Goal: Information Seeking & Learning: Learn about a topic

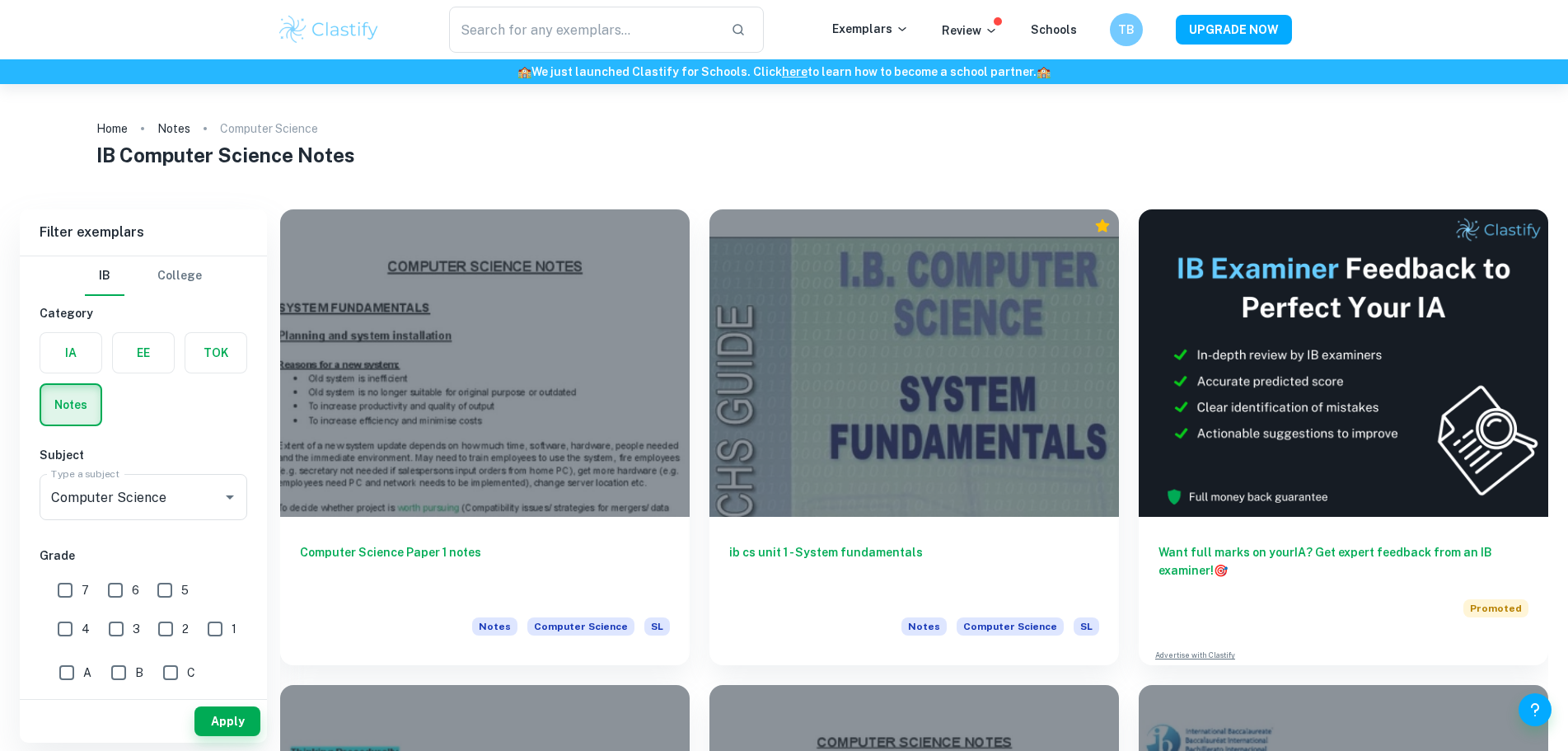
click at [437, 391] on div at bounding box center [484, 363] width 410 height 307
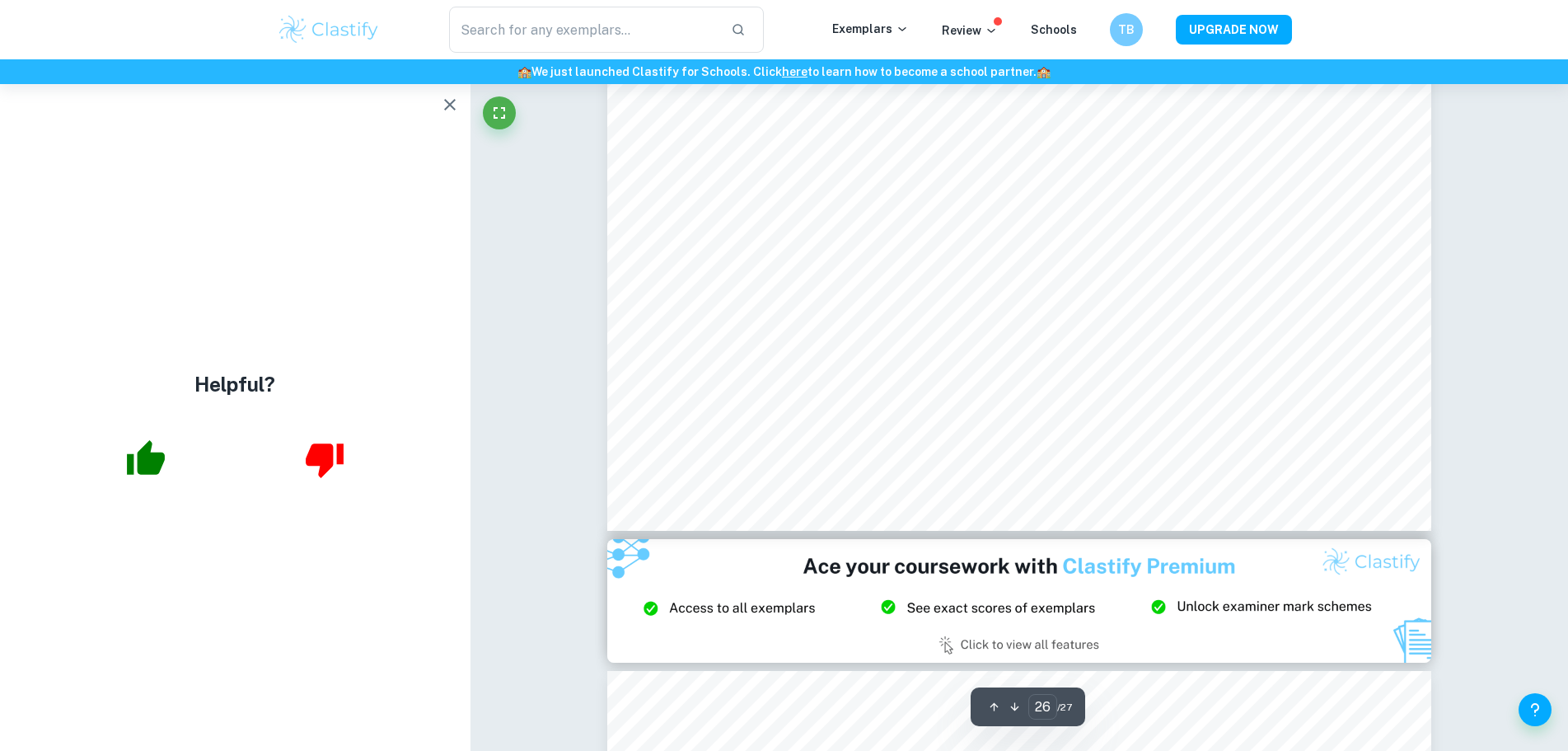
scroll to position [30756, 0]
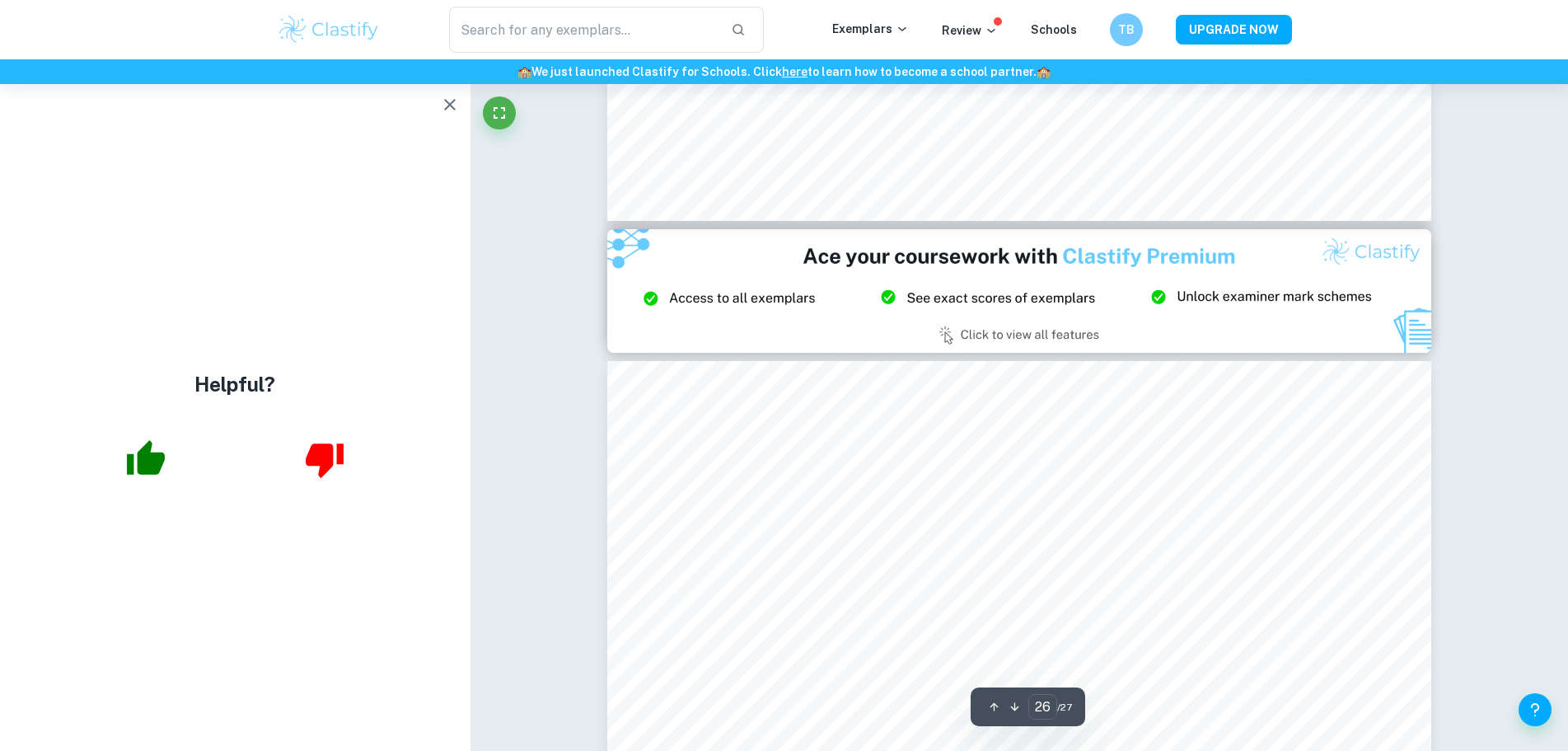
type input "27"
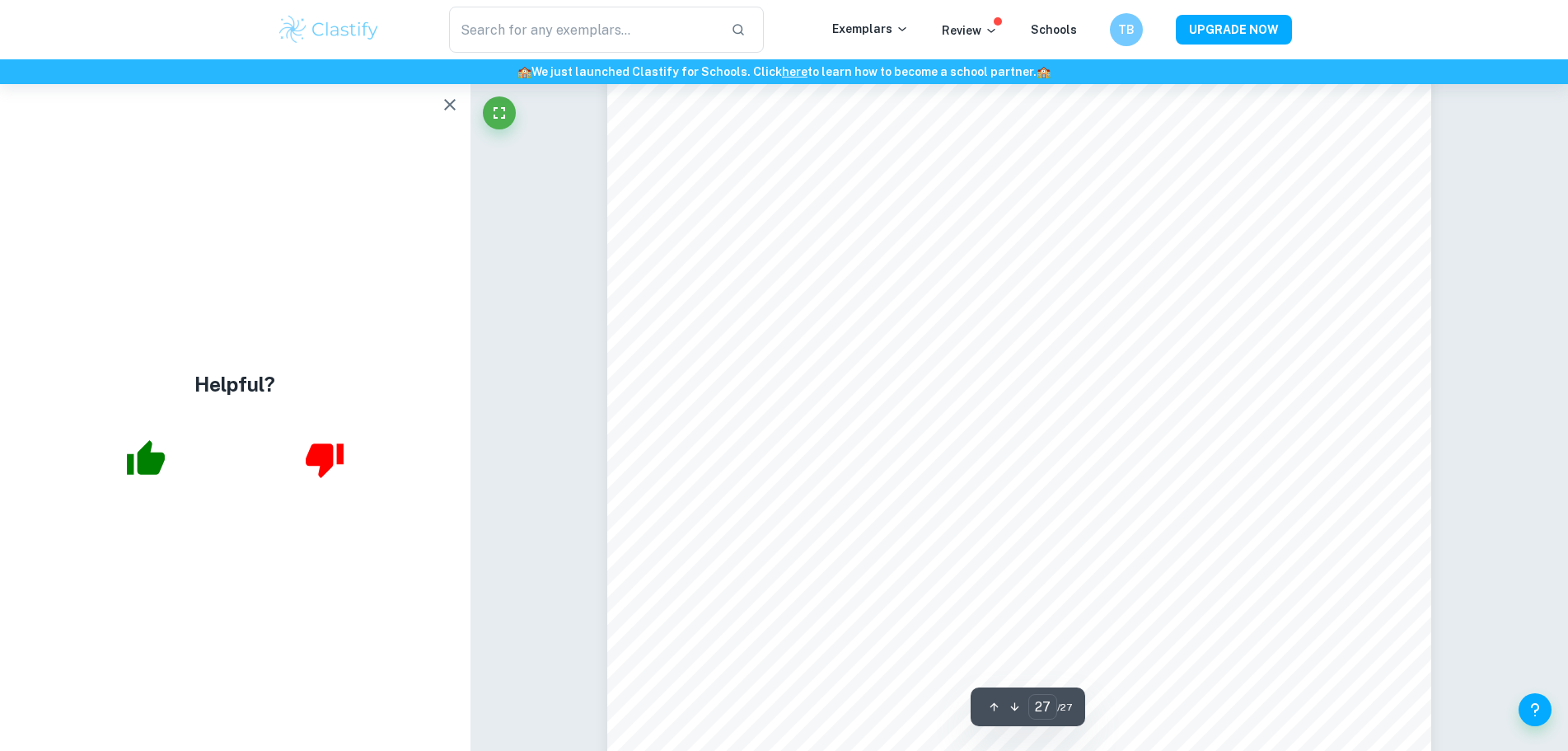
scroll to position [31847, 0]
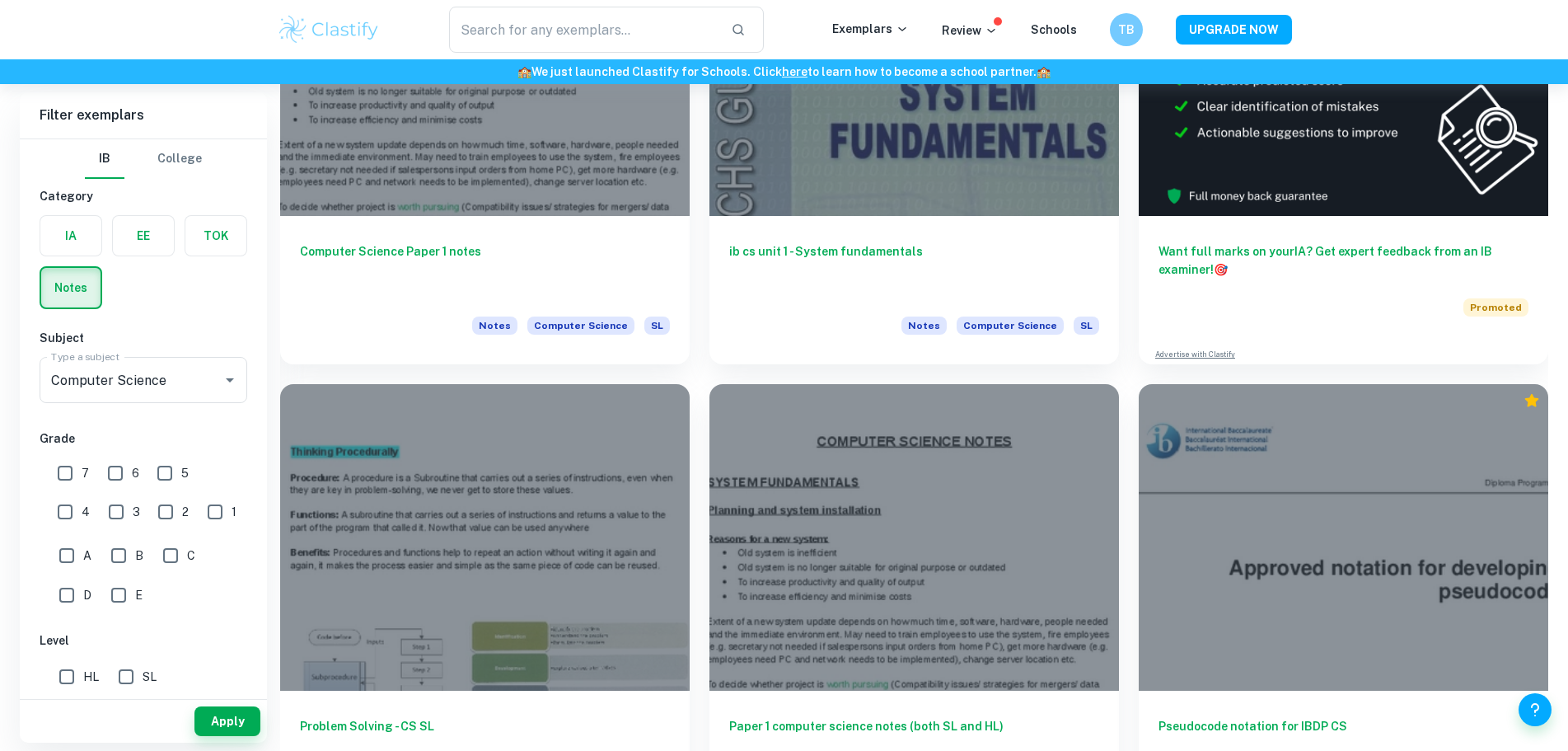
scroll to position [330, 0]
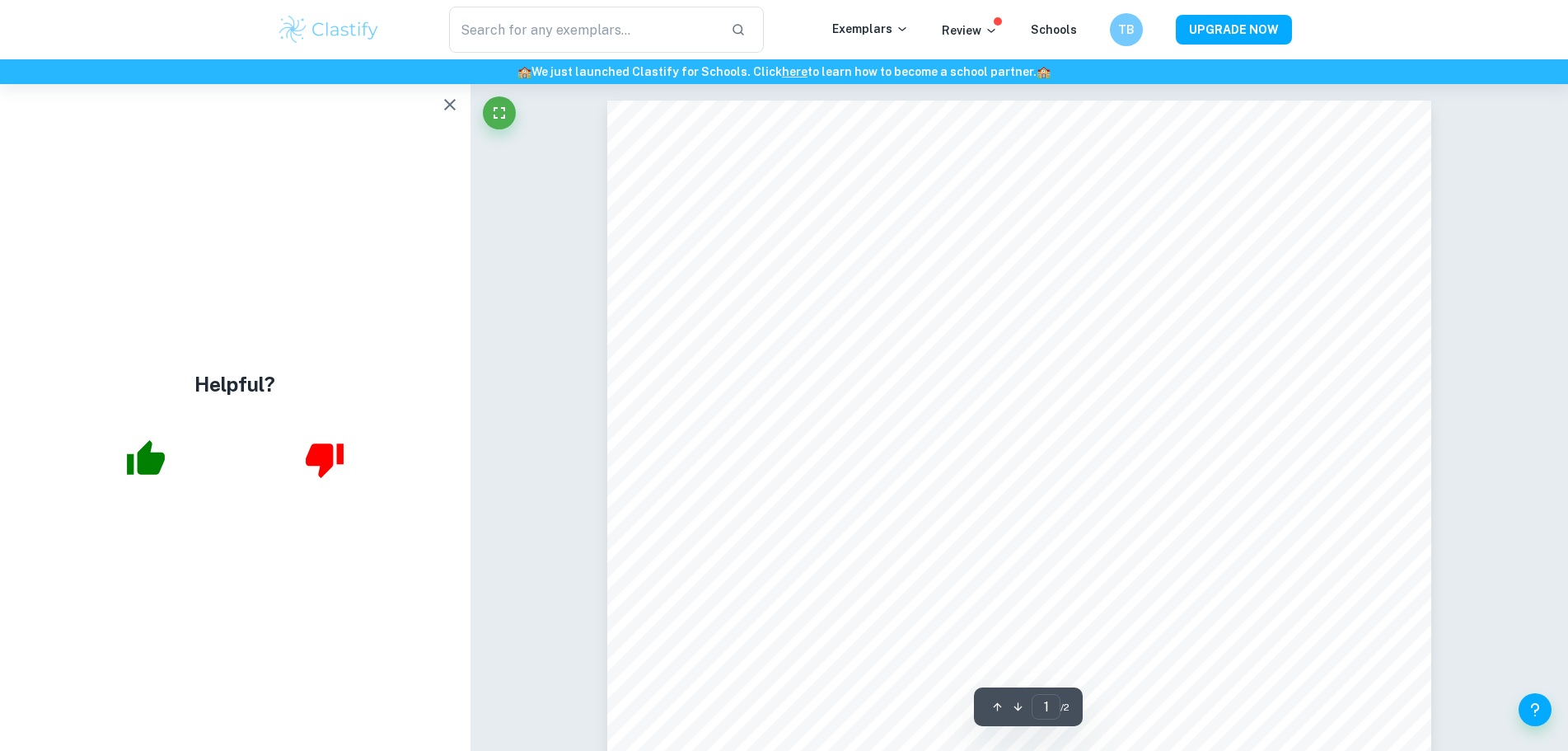
click at [902, 0] on html "We value your privacy We use cookies to enhance your browsing experience, serve…" at bounding box center [784, 376] width 1568 height 751
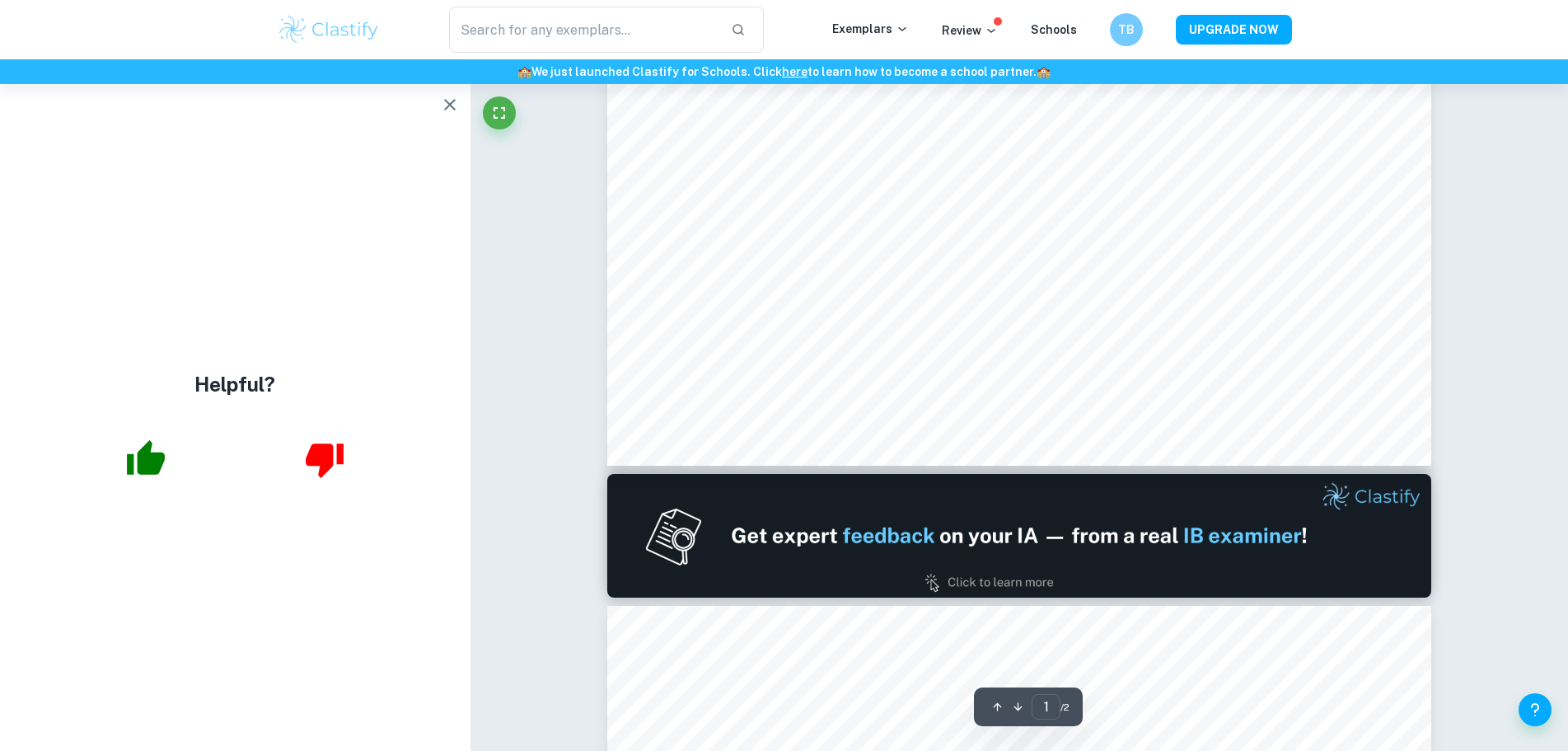
scroll to position [659, 0]
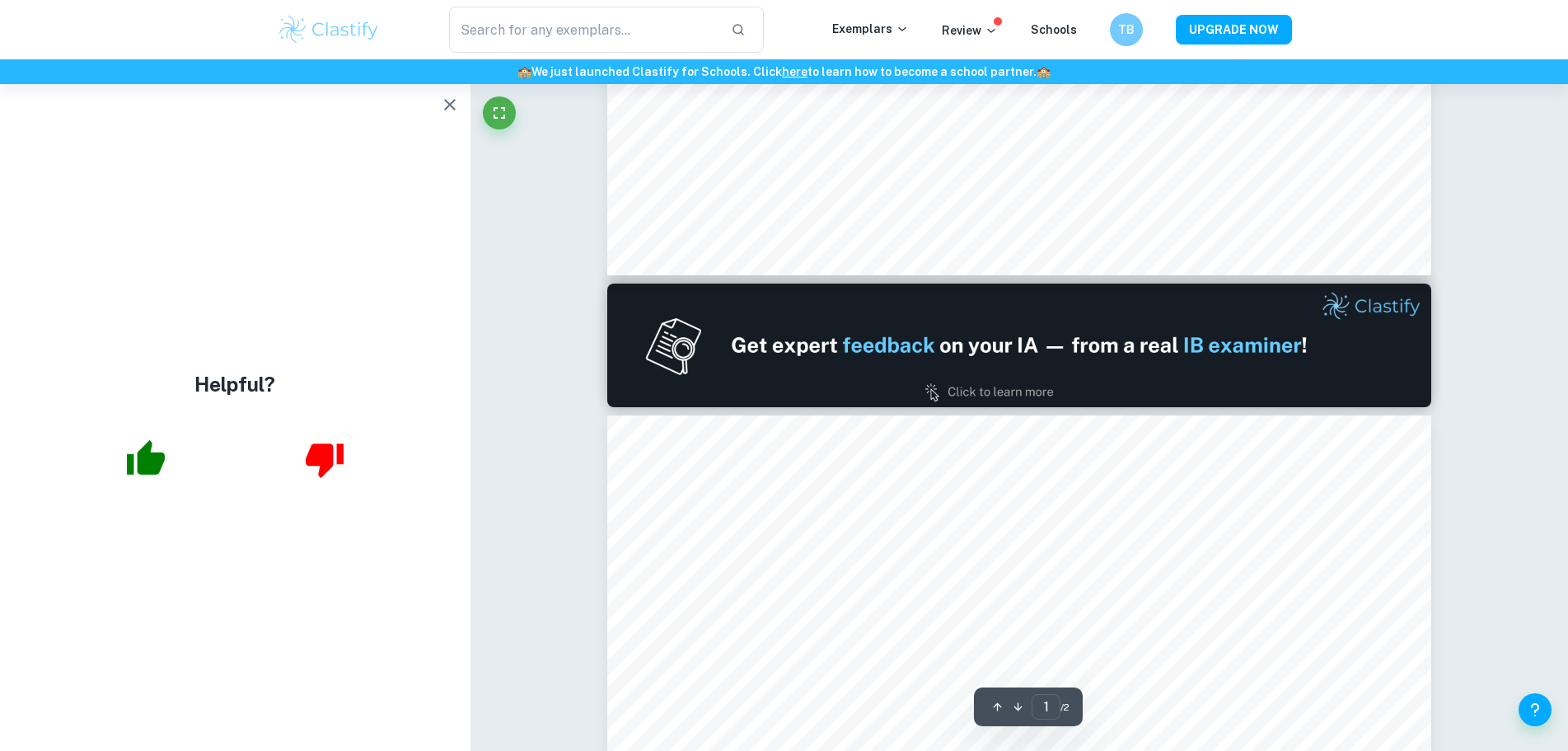
type input "2"
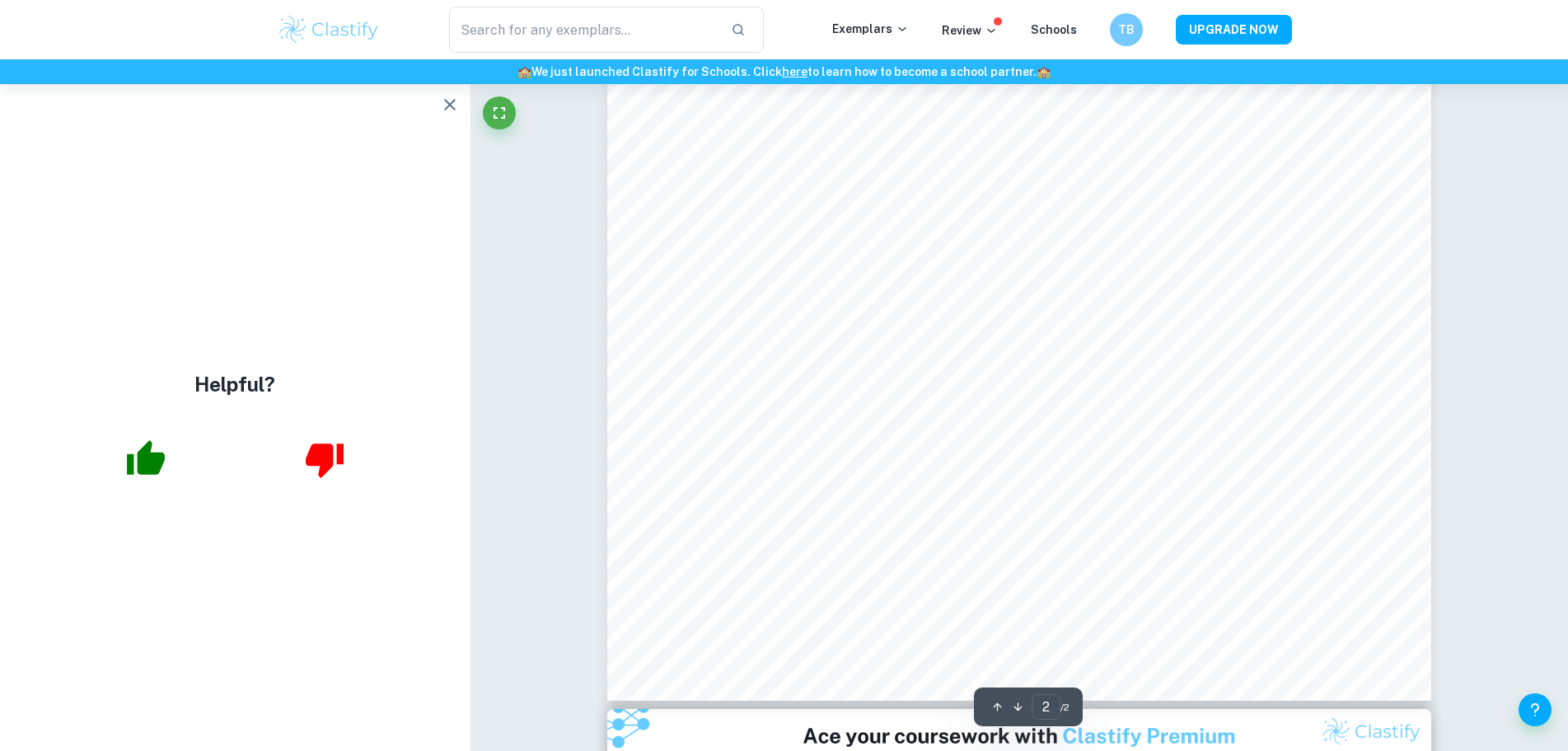
scroll to position [1962, 0]
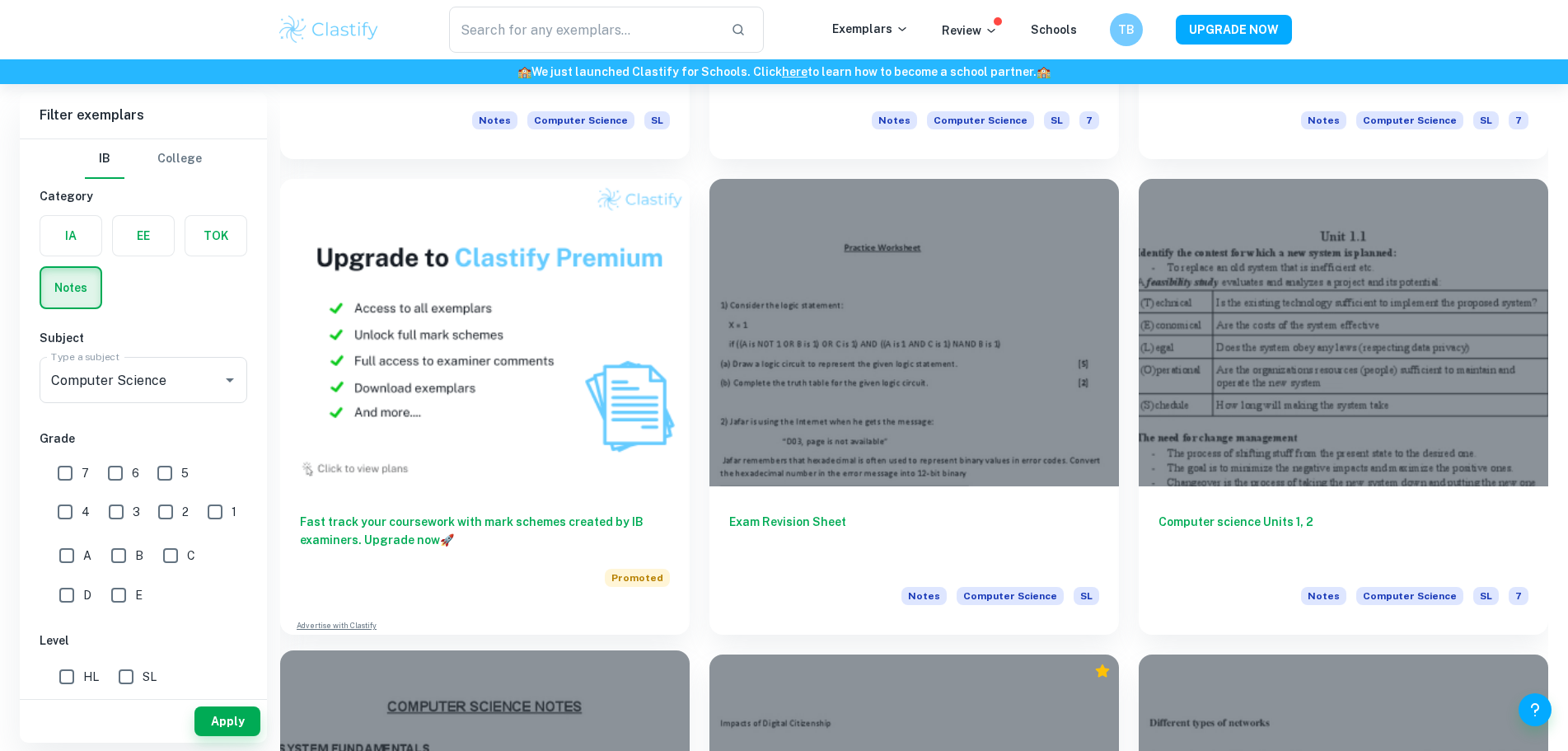
scroll to position [990, 0]
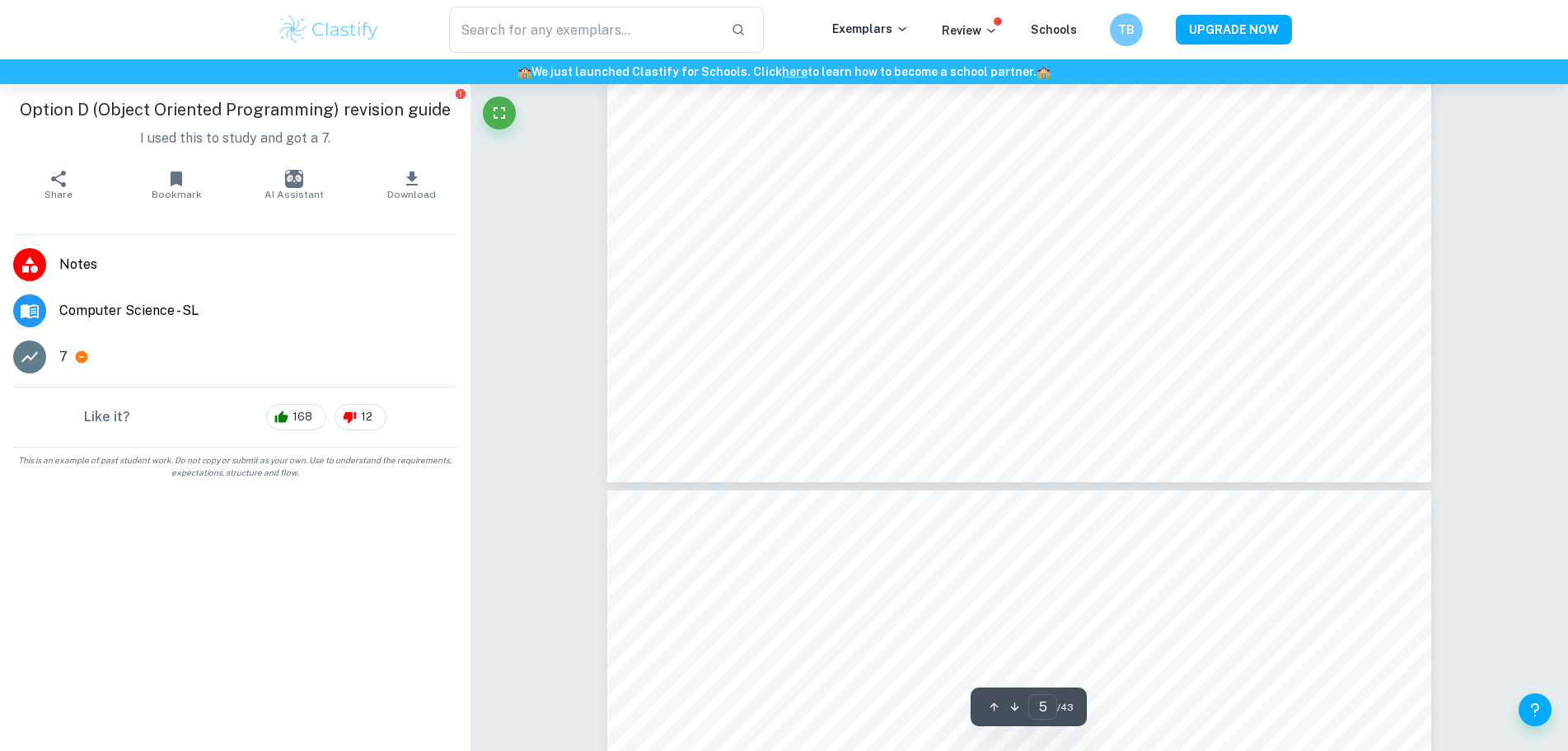
scroll to position [5854, 0]
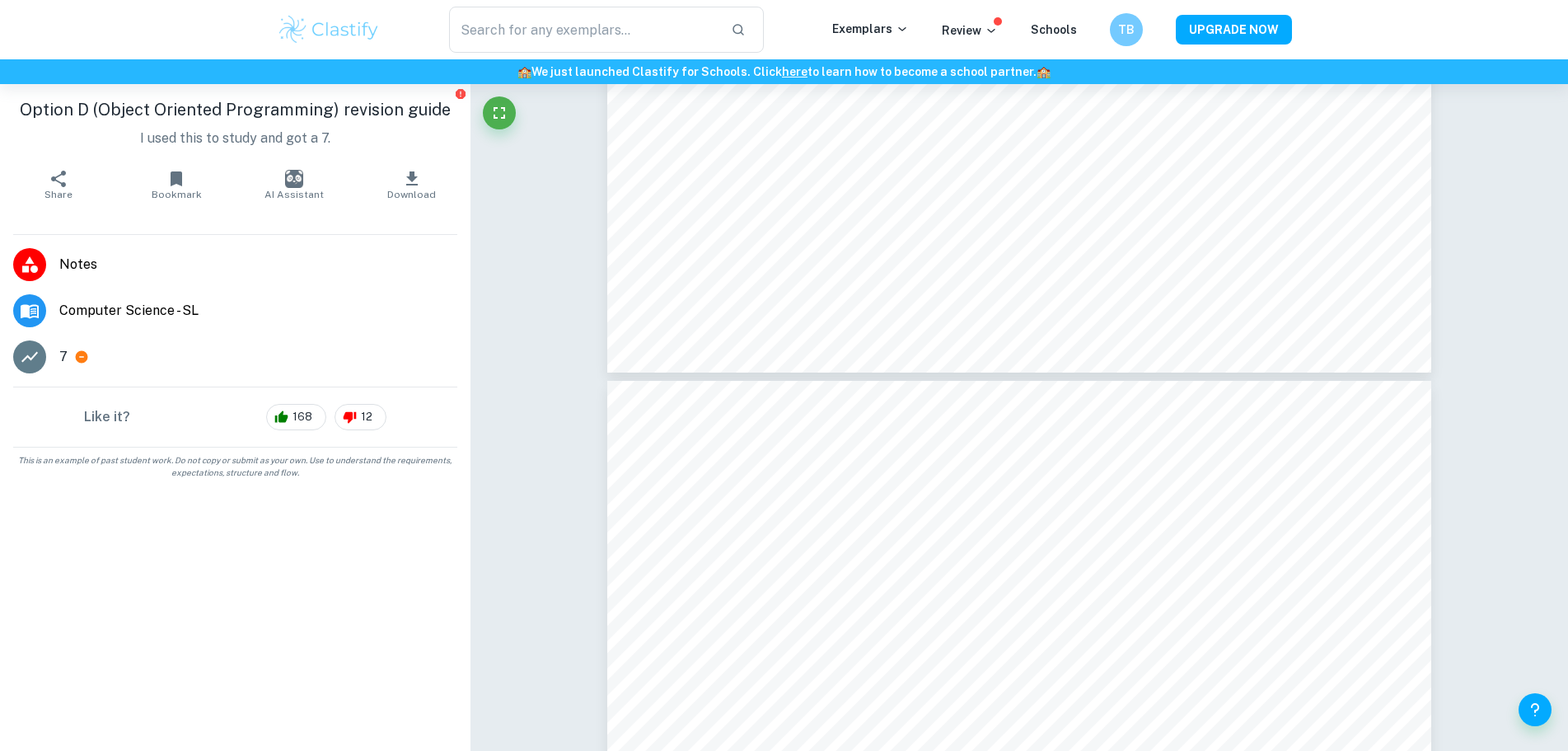
type input "6"
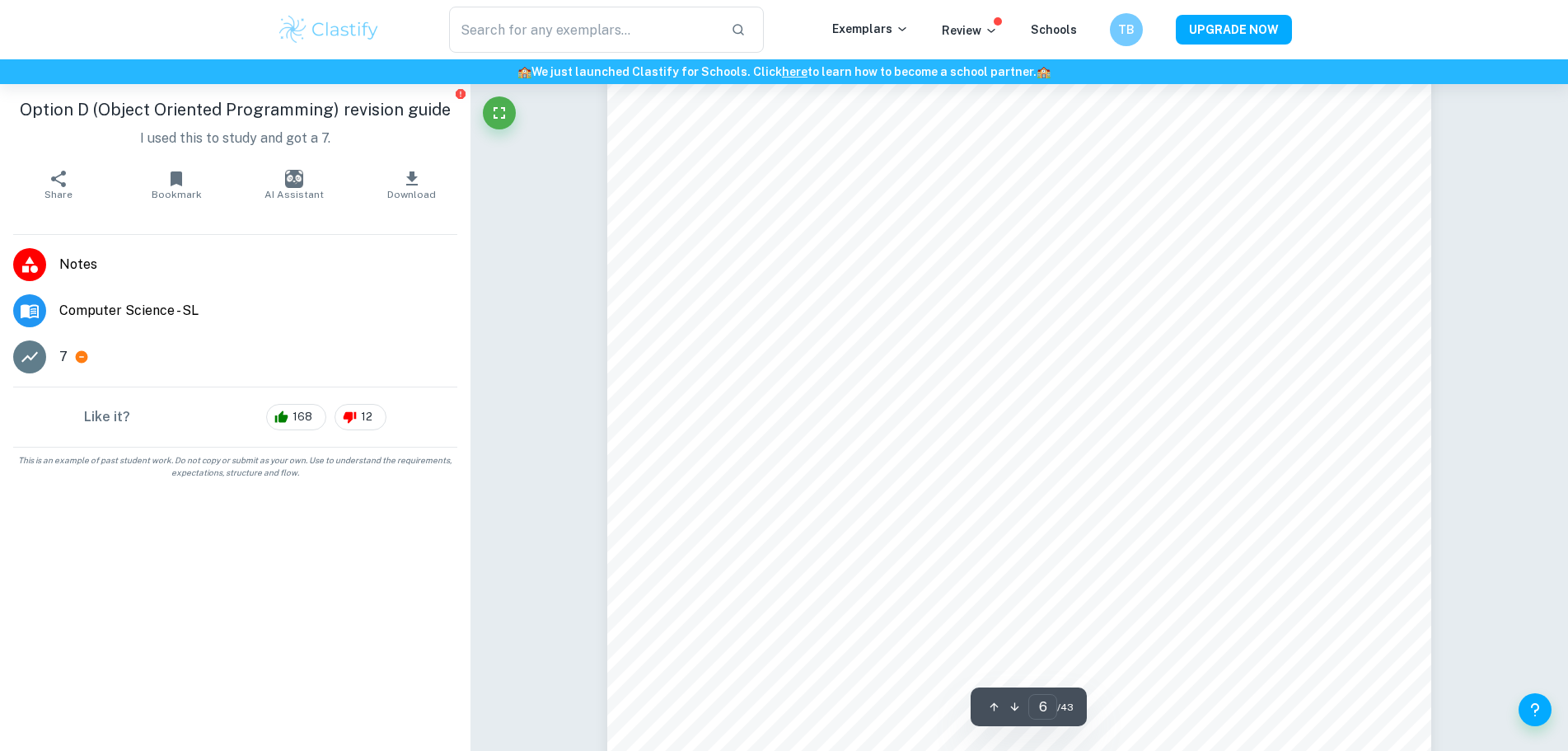
scroll to position [6595, 0]
